Goal: Task Accomplishment & Management: Manage account settings

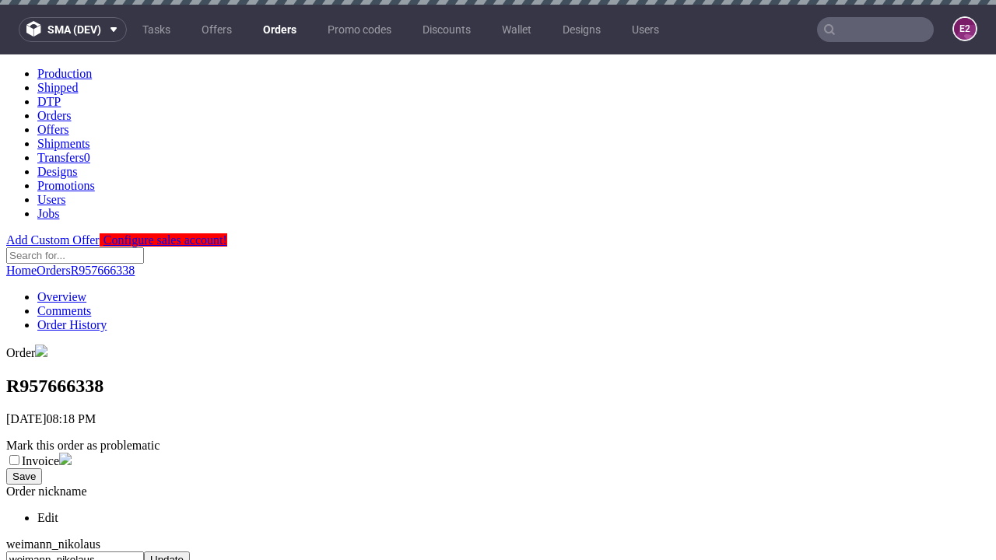
scroll to position [643, 0]
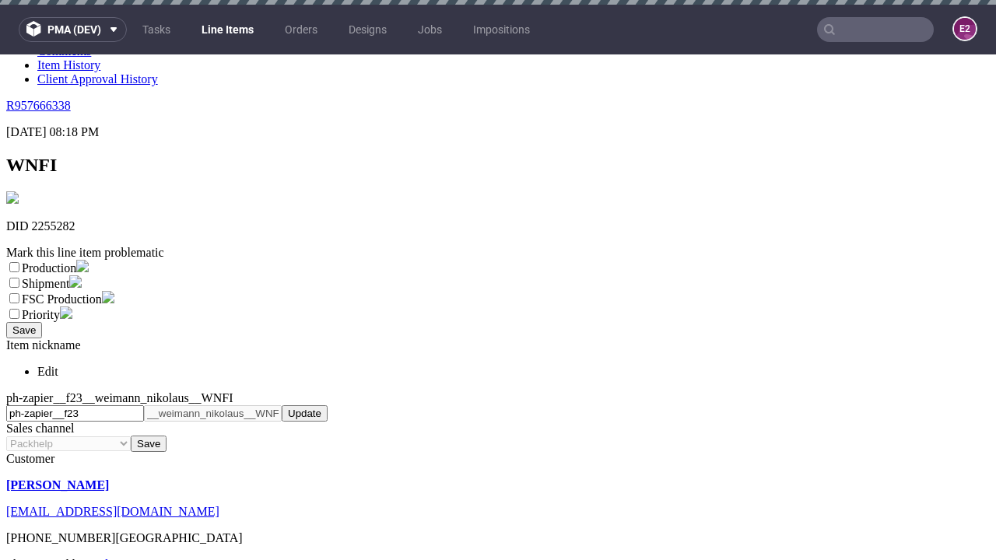
scroll to position [5, 0]
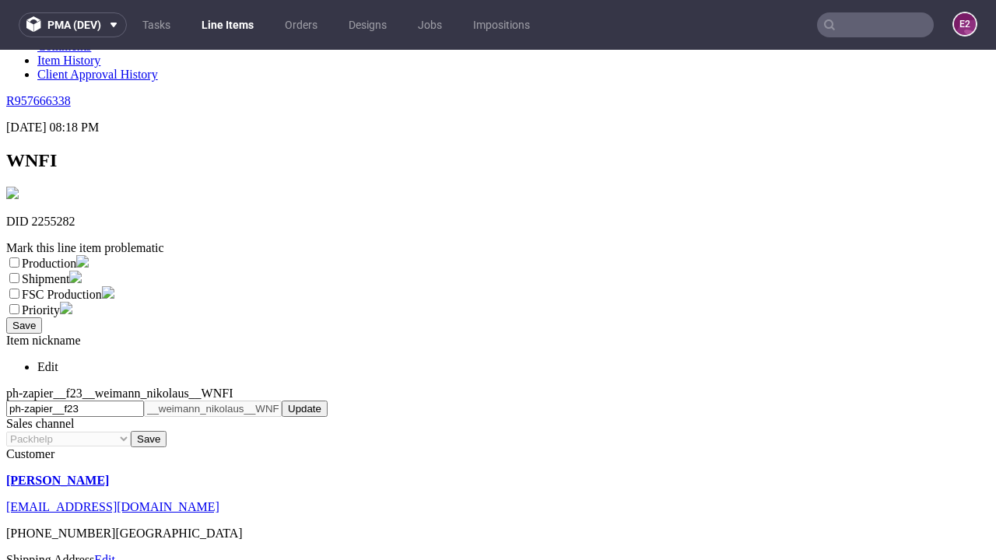
select select "dtp_ca_needed"
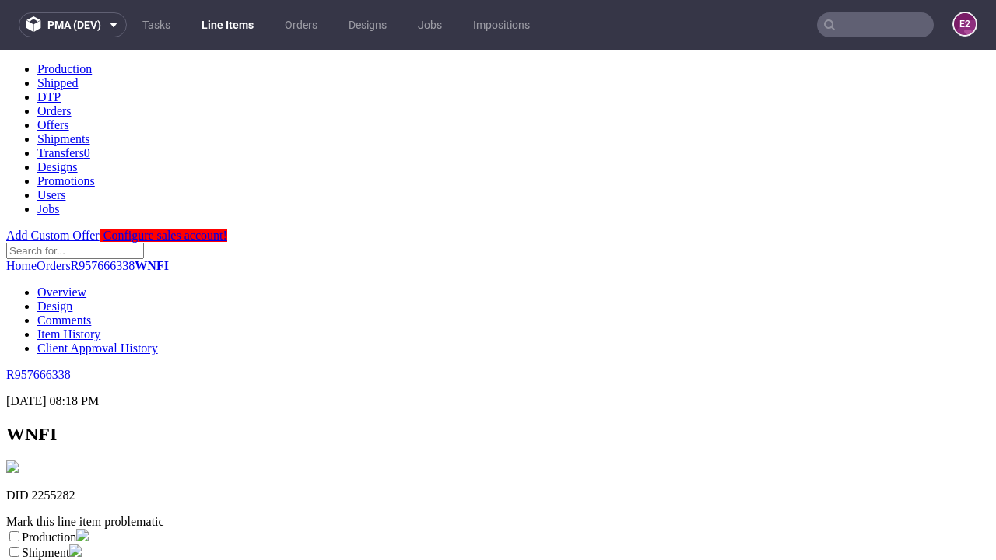
scroll to position [0, 0]
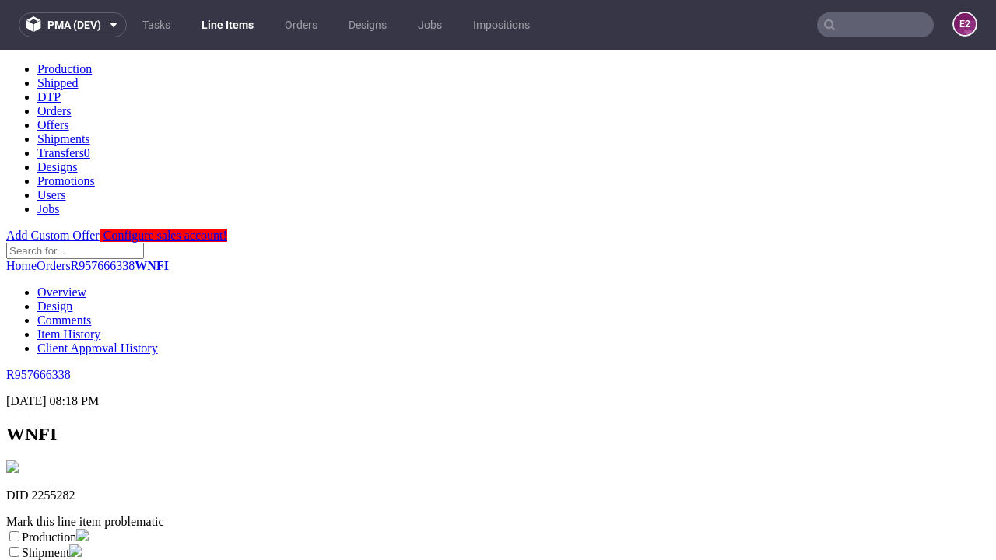
checkbox input "true"
